Goal: Check status

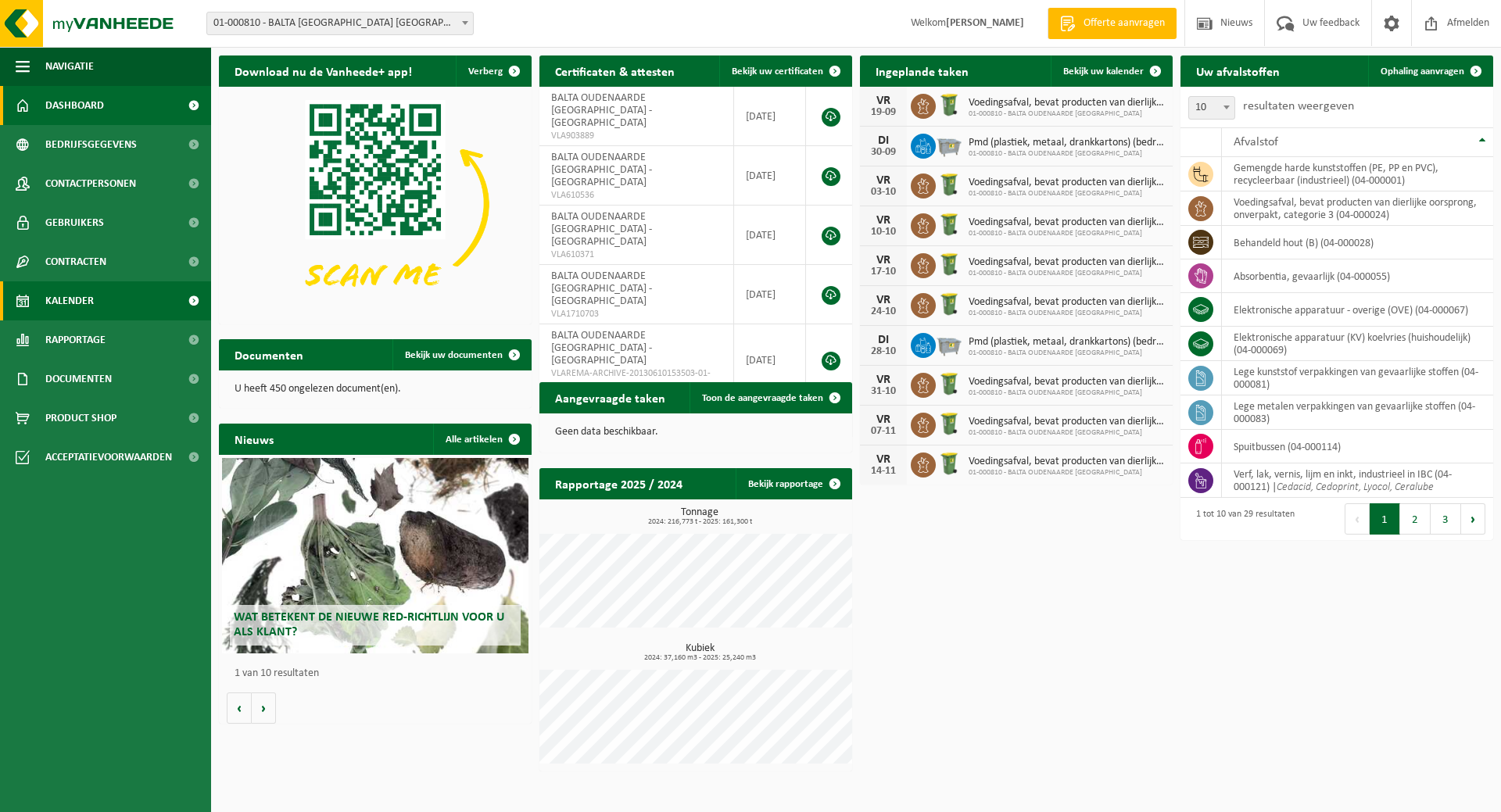
click at [64, 296] on span "Kalender" at bounding box center [69, 301] width 48 height 39
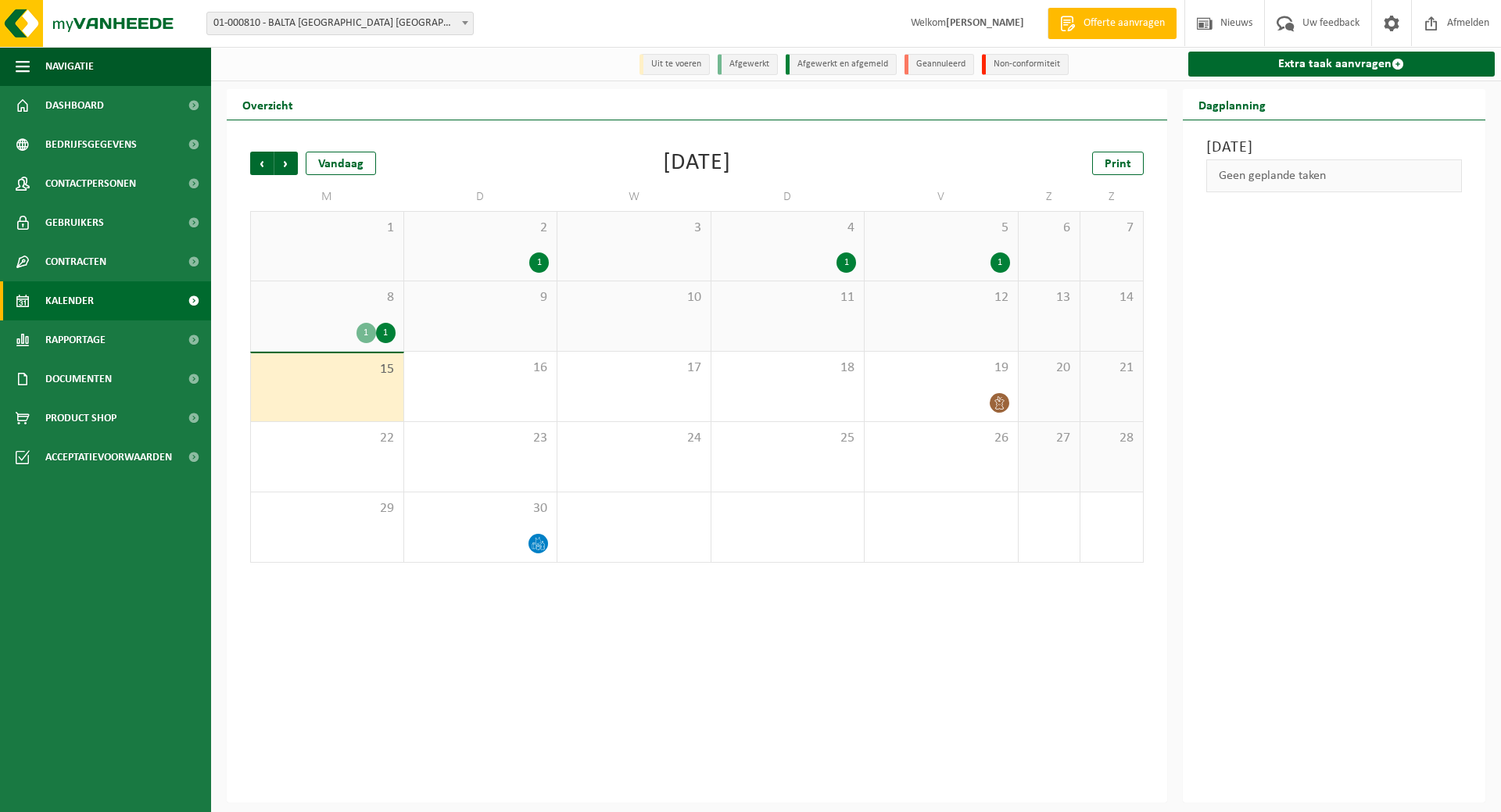
click at [380, 320] on div "8 1 1" at bounding box center [327, 316] width 152 height 69
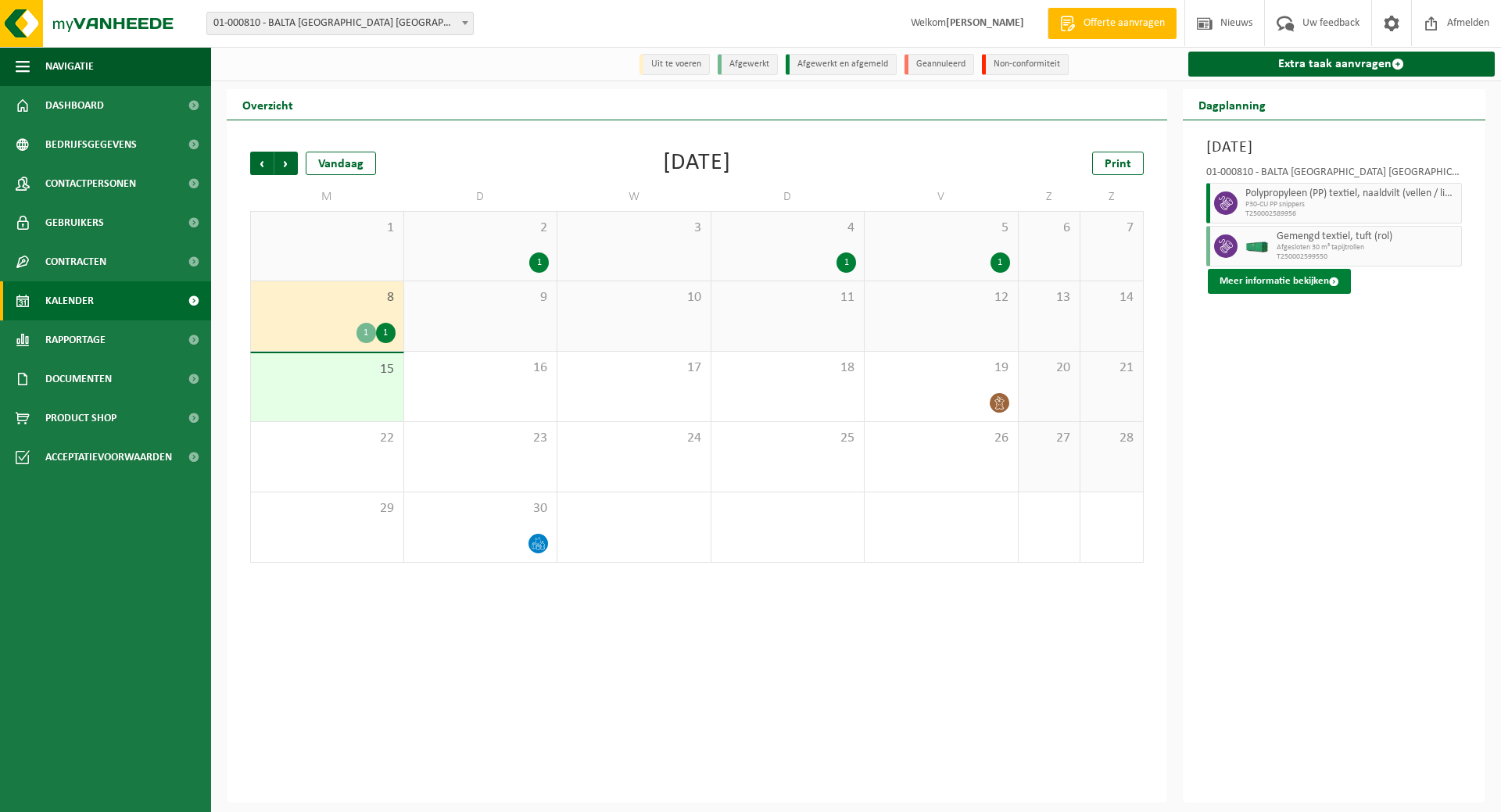
click at [1288, 277] on button "Meer informatie bekijken" at bounding box center [1278, 281] width 143 height 25
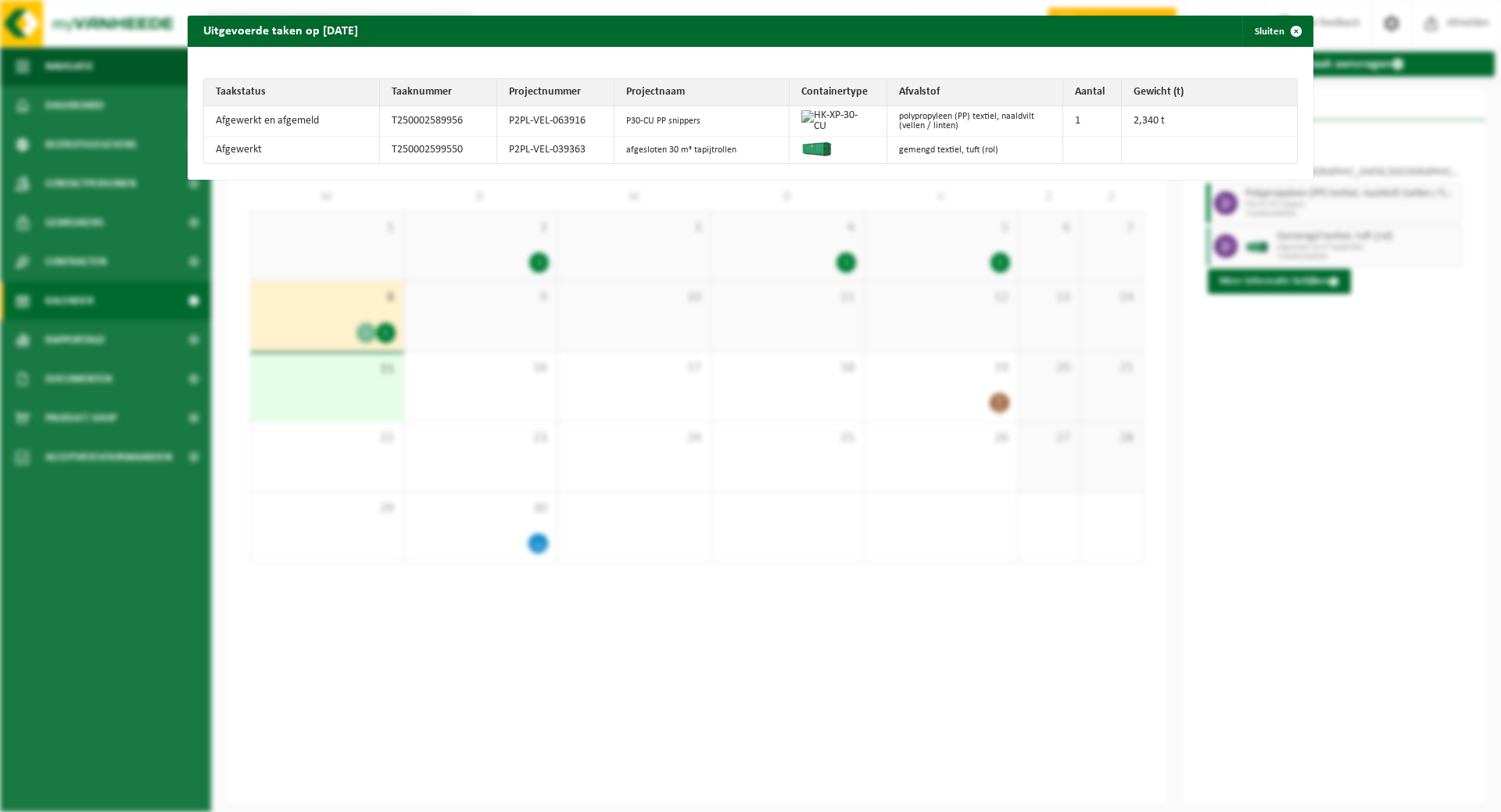
drag, startPoint x: 1252, startPoint y: 26, endPoint x: 1249, endPoint y: 35, distance: 9.5
click at [1252, 27] on button "Sluiten" at bounding box center [1277, 31] width 69 height 31
